Goal: Task Accomplishment & Management: Manage account settings

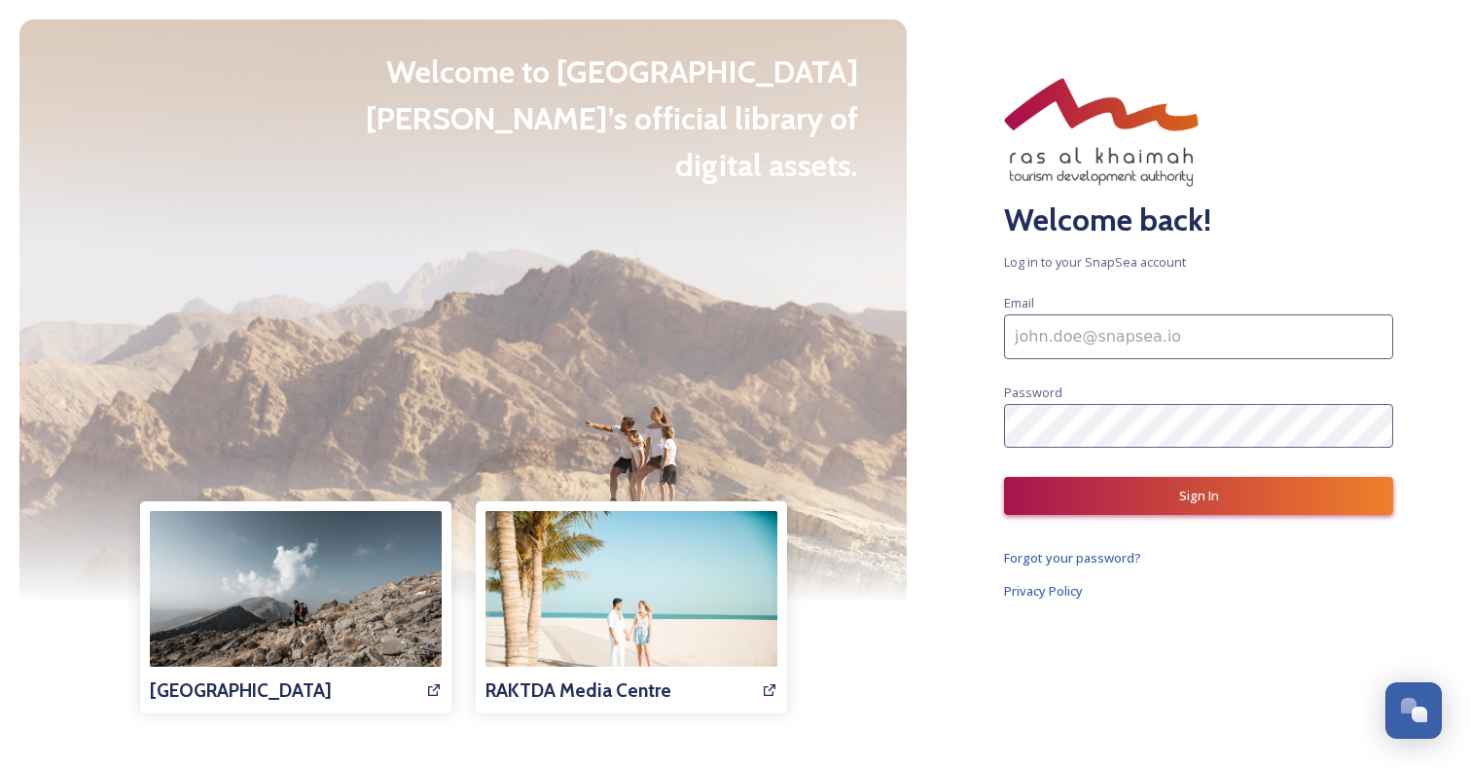
click at [1075, 349] on input at bounding box center [1198, 336] width 389 height 45
click at [1059, 331] on input at bounding box center [1198, 336] width 389 height 45
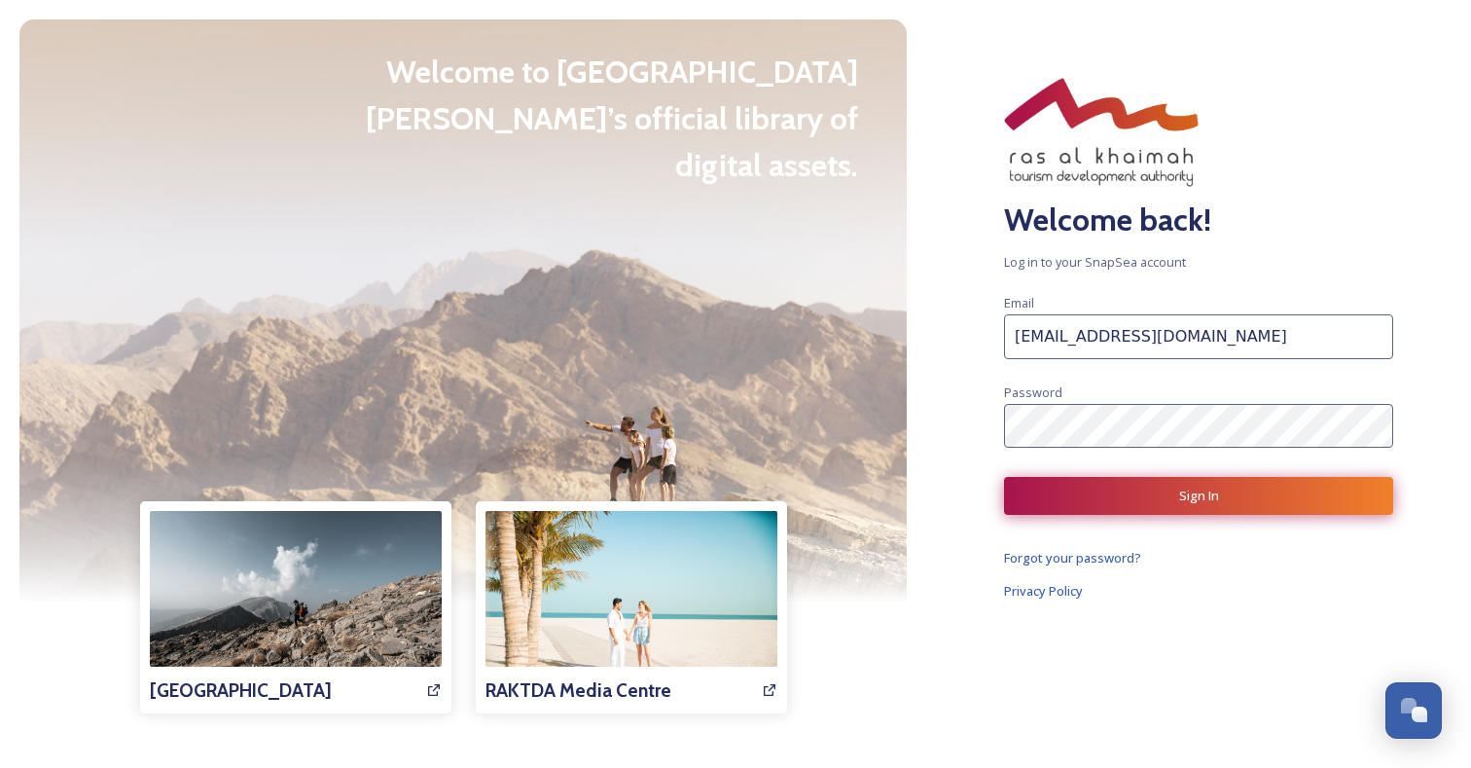
type input "[EMAIL_ADDRESS][DOMAIN_NAME]"
click at [1138, 508] on button "Sign In" at bounding box center [1198, 496] width 389 height 38
click at [1126, 530] on span "Unable to log in with provided credentials." at bounding box center [1198, 527] width 389 height 14
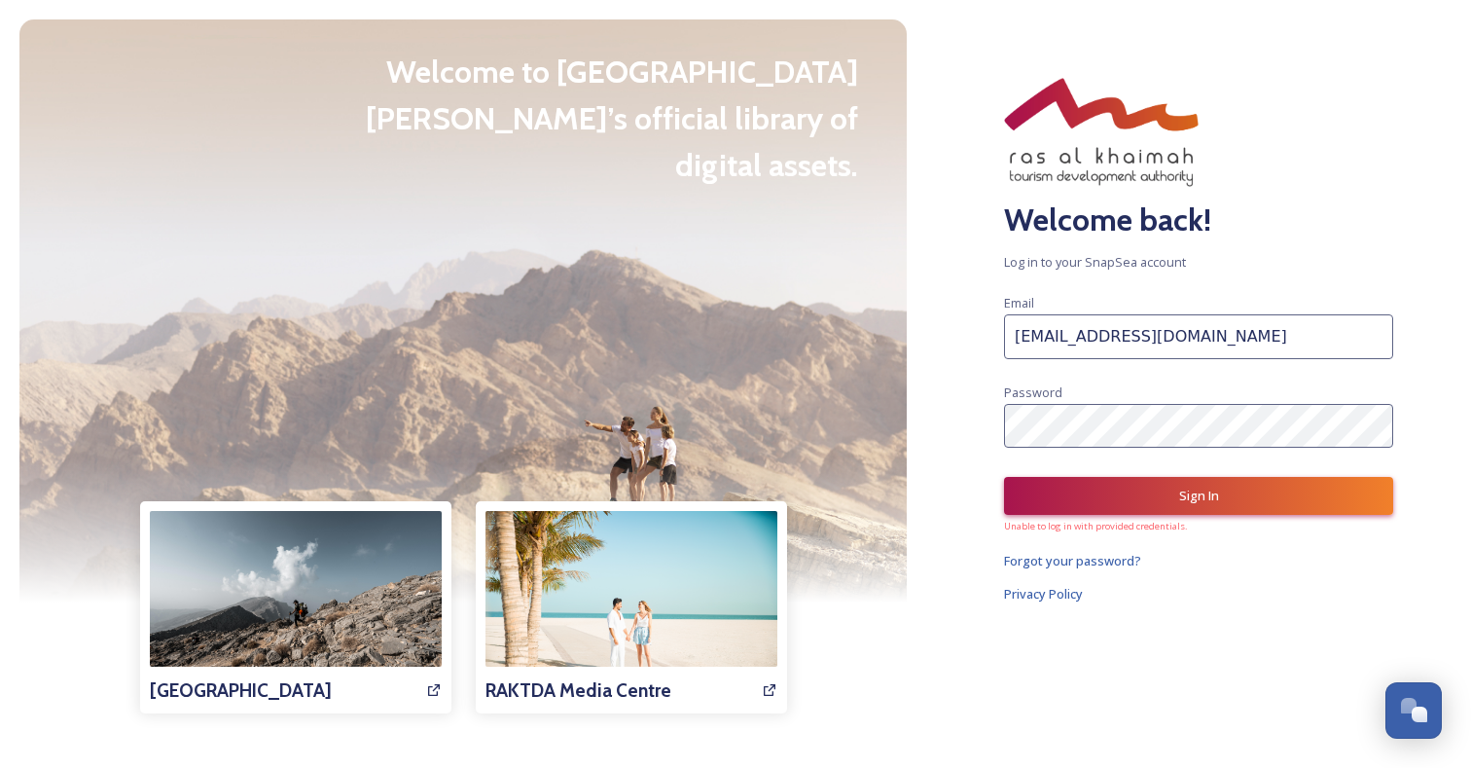
click at [1109, 522] on span "Unable to log in with provided credentials." at bounding box center [1198, 527] width 389 height 14
click at [1102, 340] on input "[EMAIL_ADDRESS][DOMAIN_NAME]" at bounding box center [1198, 336] width 389 height 45
click at [1087, 502] on button "Sign In" at bounding box center [1198, 496] width 389 height 38
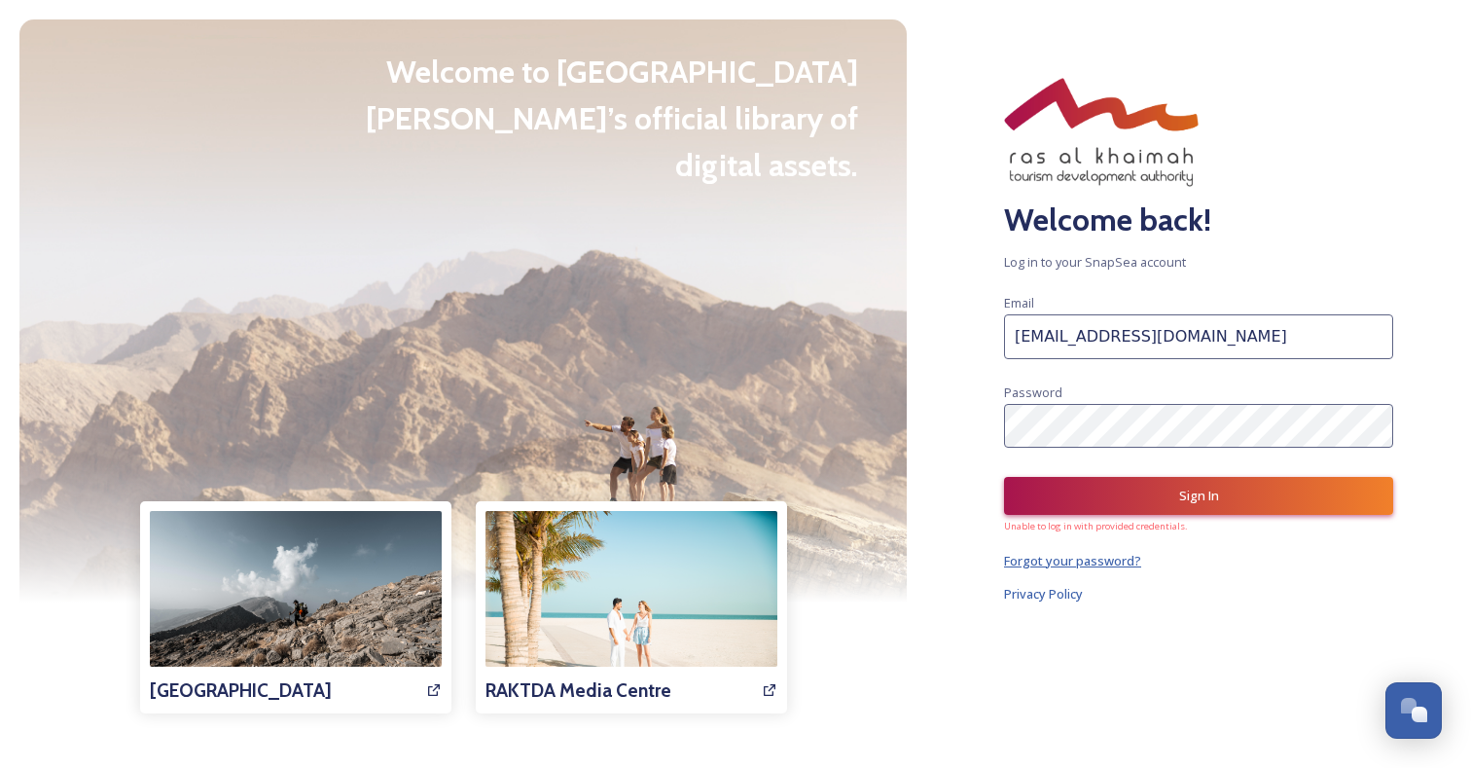
click at [1069, 562] on span "Forgot your password?" at bounding box center [1072, 561] width 137 height 18
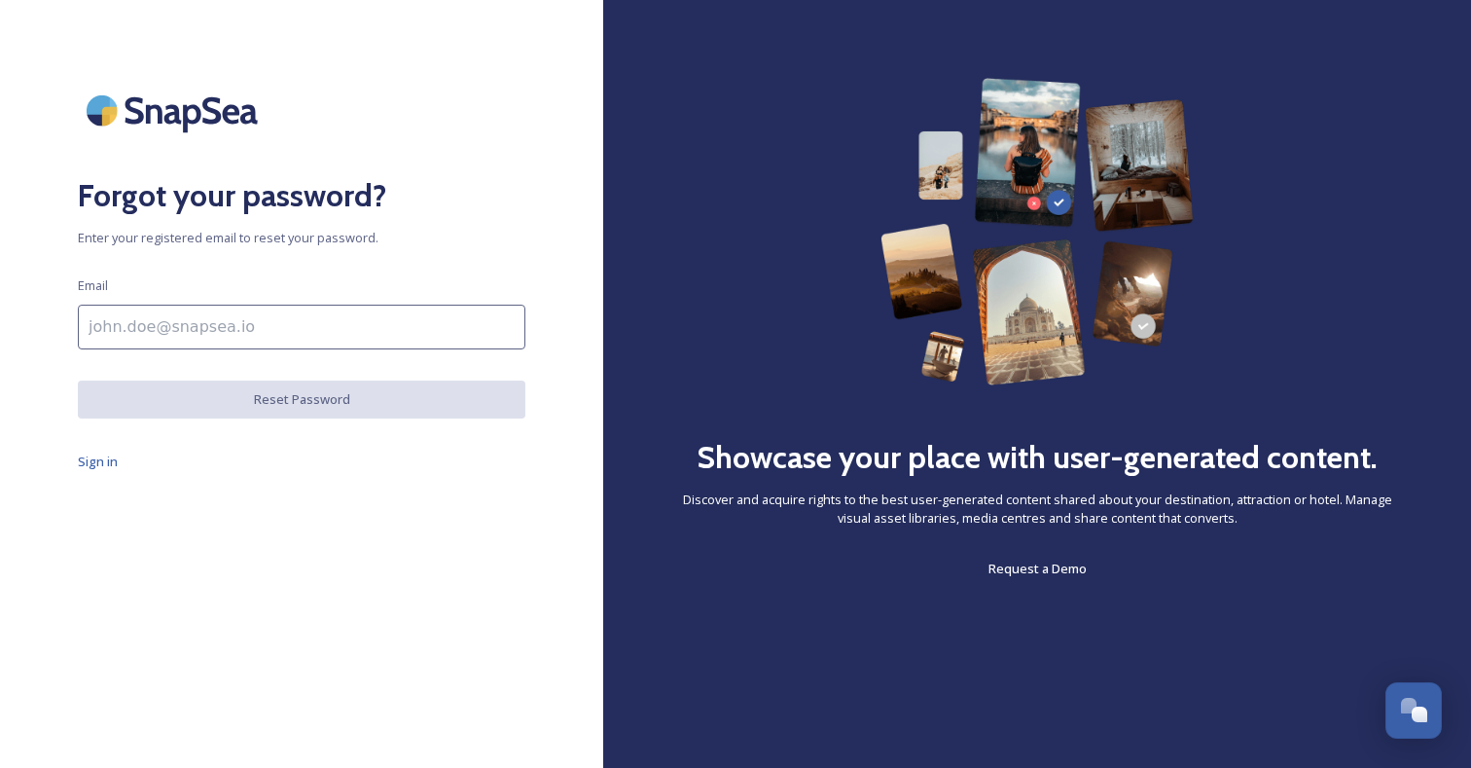
click at [344, 343] on input at bounding box center [302, 327] width 448 height 45
type input "[EMAIL_ADDRESS][DOMAIN_NAME]"
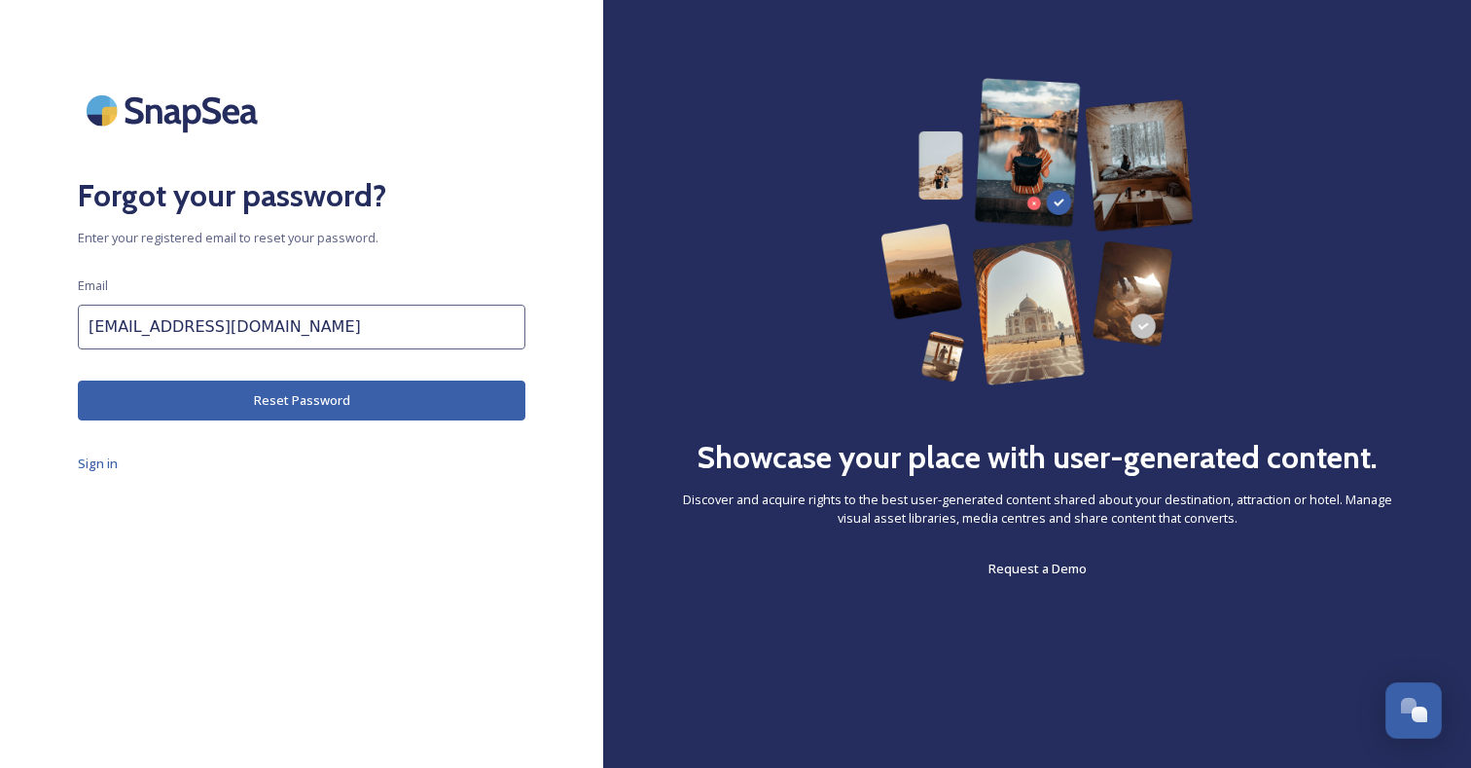
click at [400, 397] on button "Reset Password" at bounding box center [302, 400] width 448 height 40
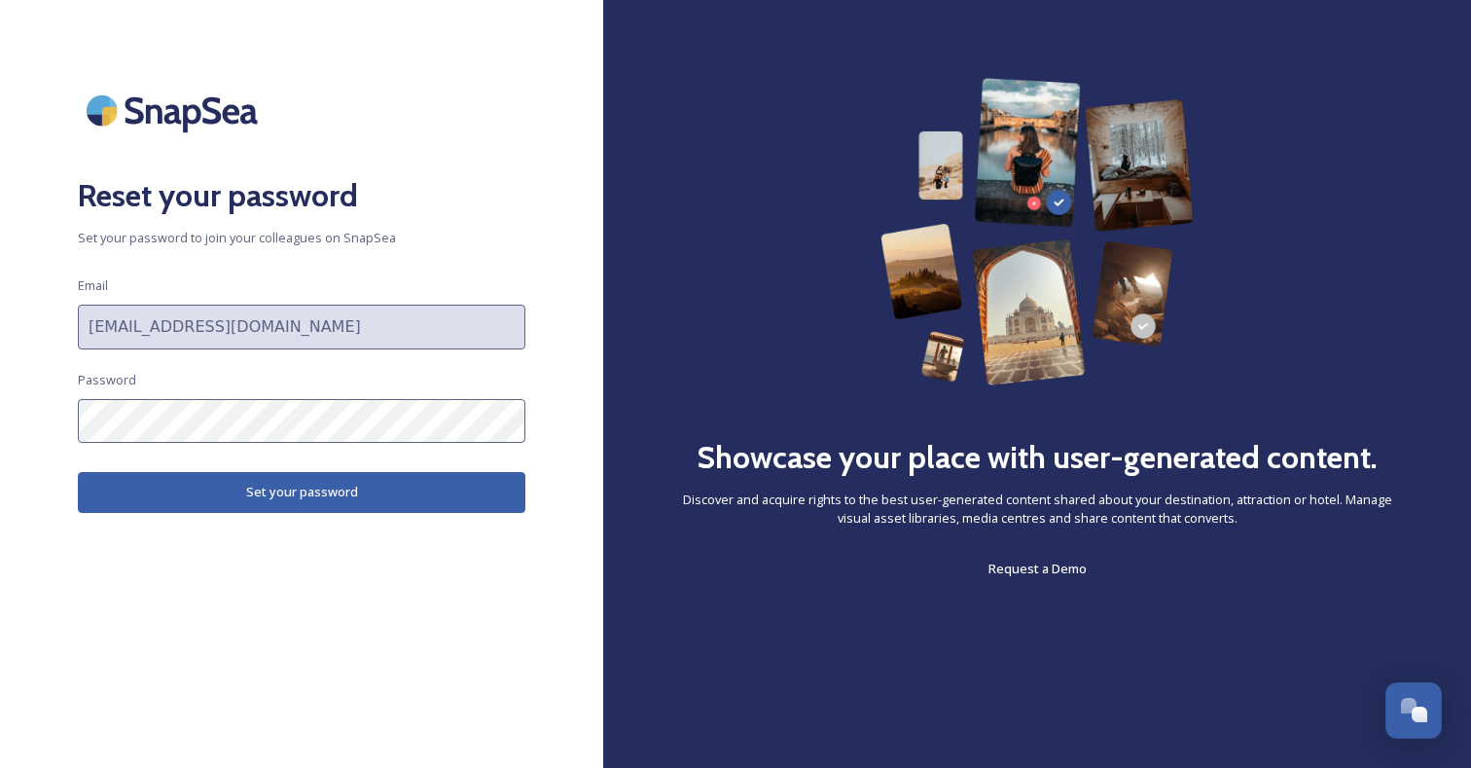
click at [195, 498] on button "Set your password" at bounding box center [302, 492] width 448 height 40
